Goal: Task Accomplishment & Management: Use online tool/utility

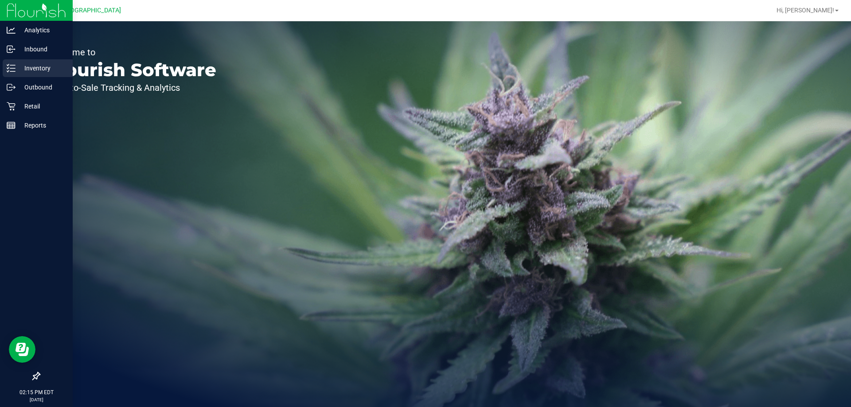
click at [49, 71] on p "Inventory" at bounding box center [42, 68] width 53 height 11
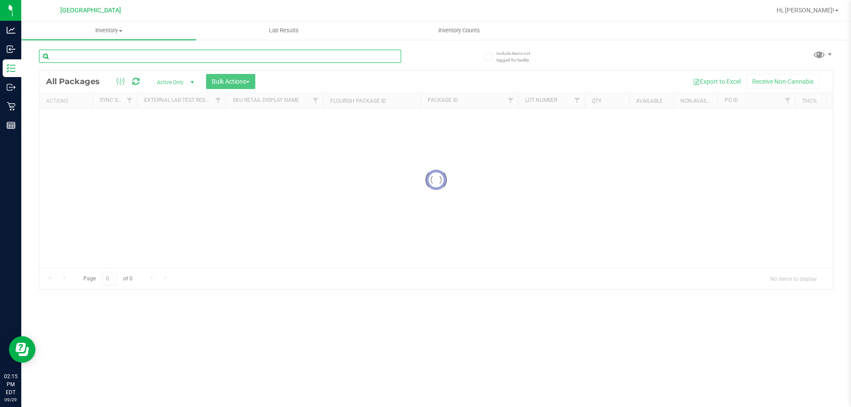
click at [84, 62] on input "text" at bounding box center [220, 56] width 362 height 13
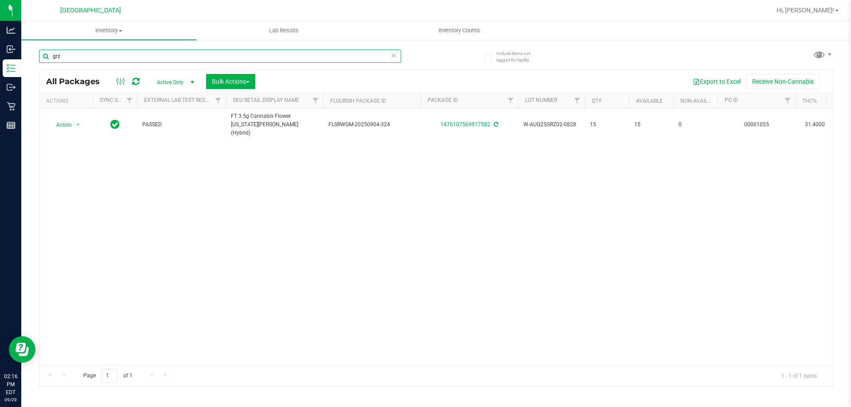
drag, startPoint x: 92, startPoint y: 58, endPoint x: 0, endPoint y: -8, distance: 113.1
click at [0, 0] on html "Analytics Inbound Inventory Outbound Retail Reports 02:16 PM EDT [DATE] 09/29 […" at bounding box center [425, 203] width 851 height 407
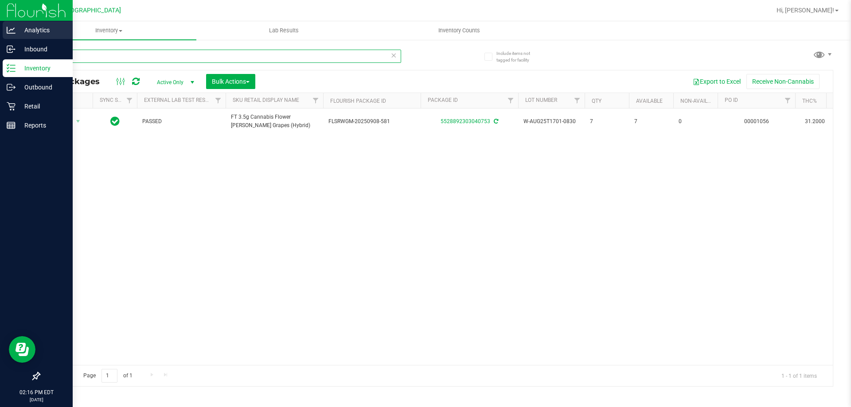
drag, startPoint x: 69, startPoint y: 59, endPoint x: 0, endPoint y: 27, distance: 75.6
click at [0, 35] on div "Analytics Inbound Inventory Outbound Retail Reports 02:16 PM EDT [DATE] 09/29 […" at bounding box center [425, 203] width 851 height 407
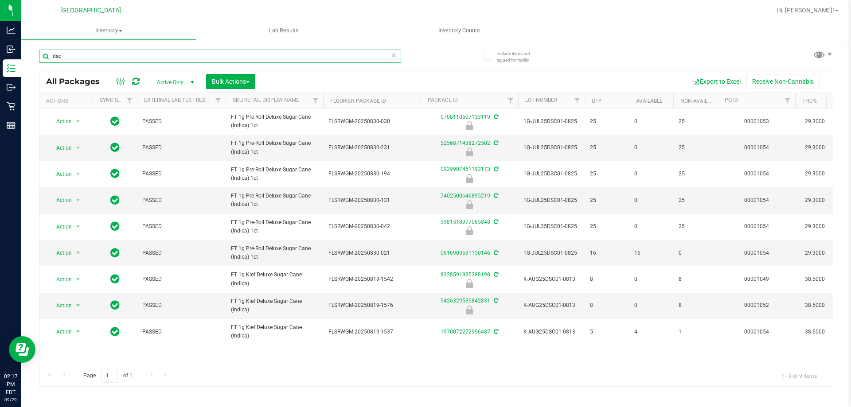
drag, startPoint x: 89, startPoint y: 55, endPoint x: 0, endPoint y: -5, distance: 107.1
click at [0, 0] on html "Analytics Inbound Inventory Outbound Retail Reports 02:17 PM EDT [DATE] 09/29 […" at bounding box center [425, 203] width 851 height 407
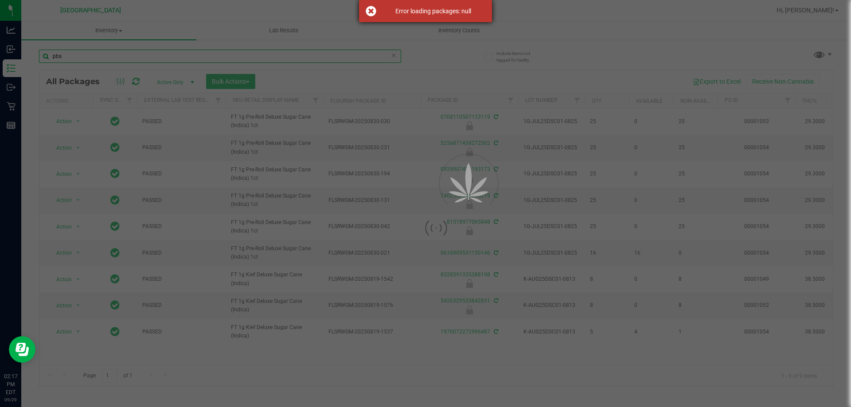
type input "pbs"
click at [373, 9] on div "Error loading packages: null" at bounding box center [425, 11] width 133 height 22
